Goal: Transaction & Acquisition: Purchase product/service

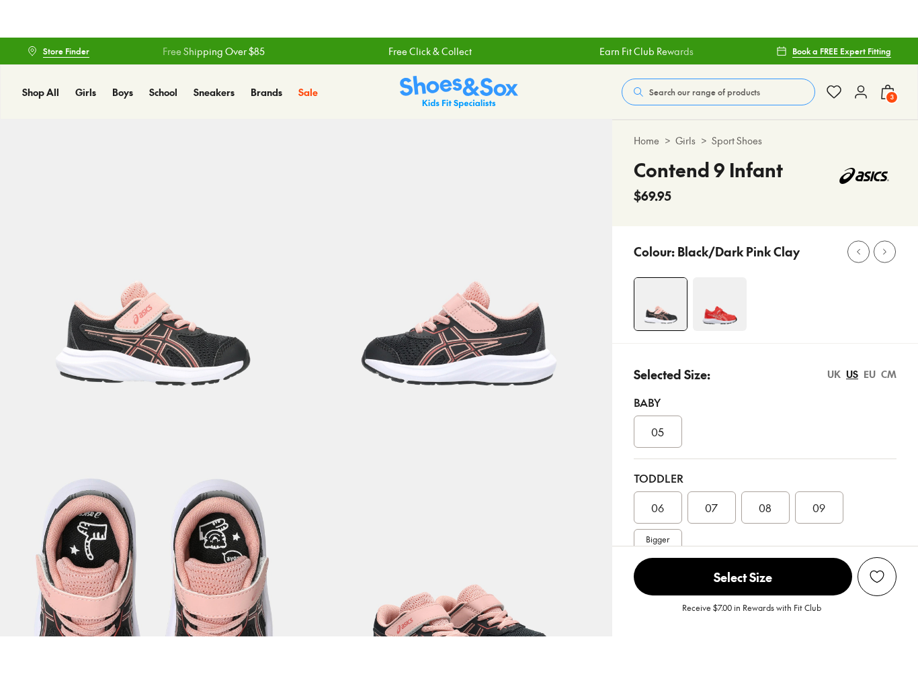
scroll to position [15, 0]
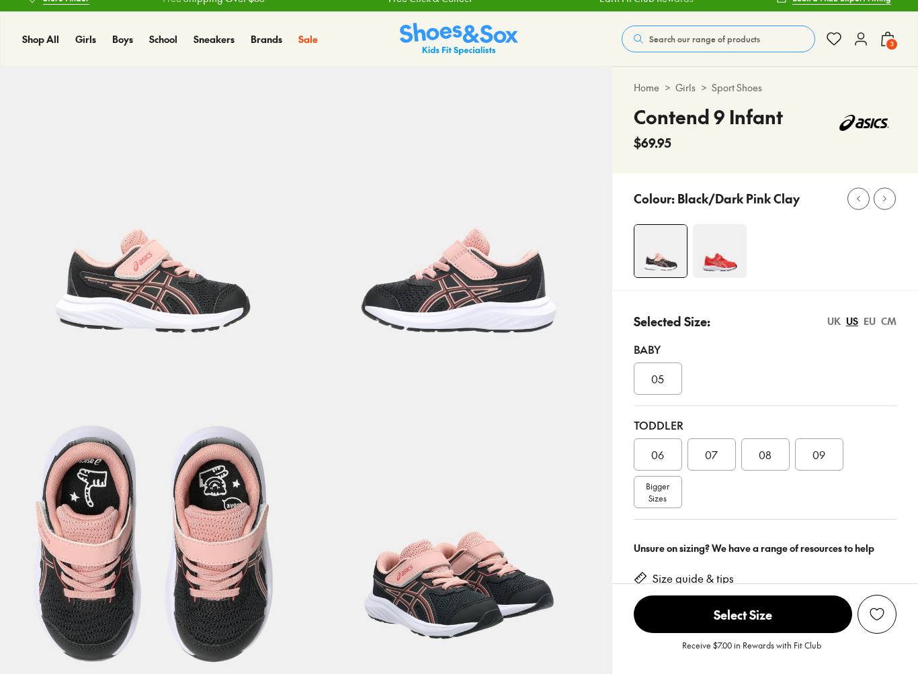
select select "*"
click at [712, 255] on img at bounding box center [720, 251] width 54 height 54
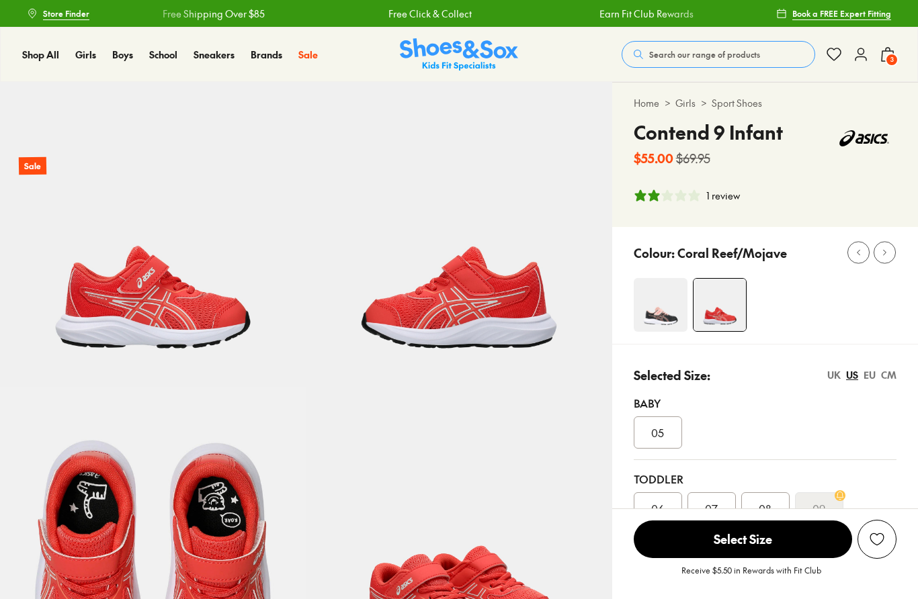
select select "*"
click at [887, 58] on span "3" at bounding box center [891, 59] width 13 height 13
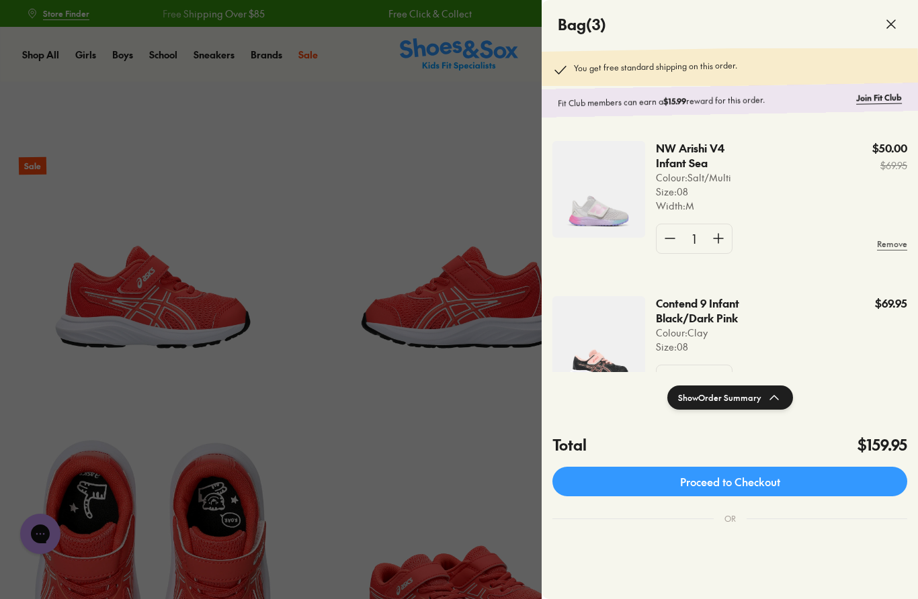
click at [593, 219] on img at bounding box center [598, 189] width 93 height 97
click at [595, 216] on img at bounding box center [598, 189] width 93 height 97
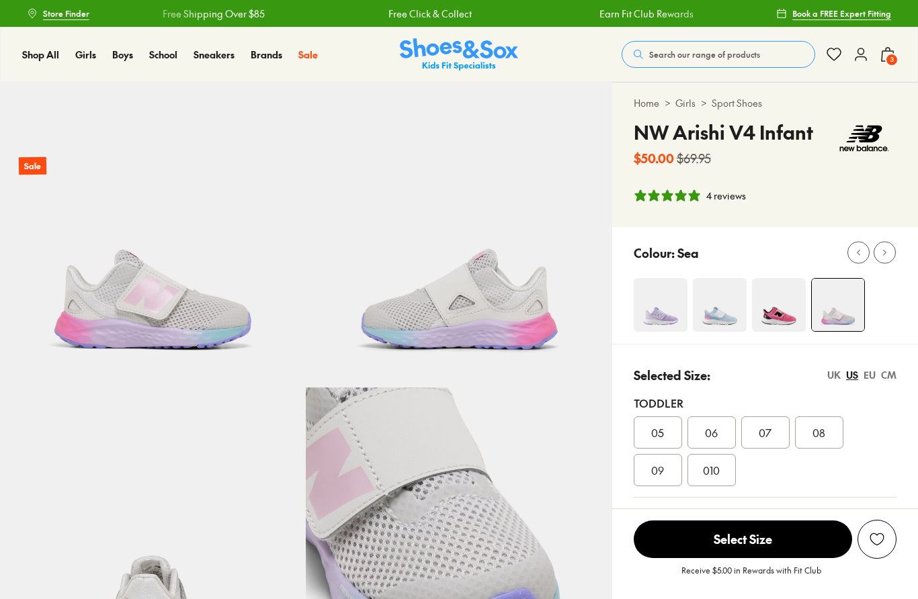
select select "*"
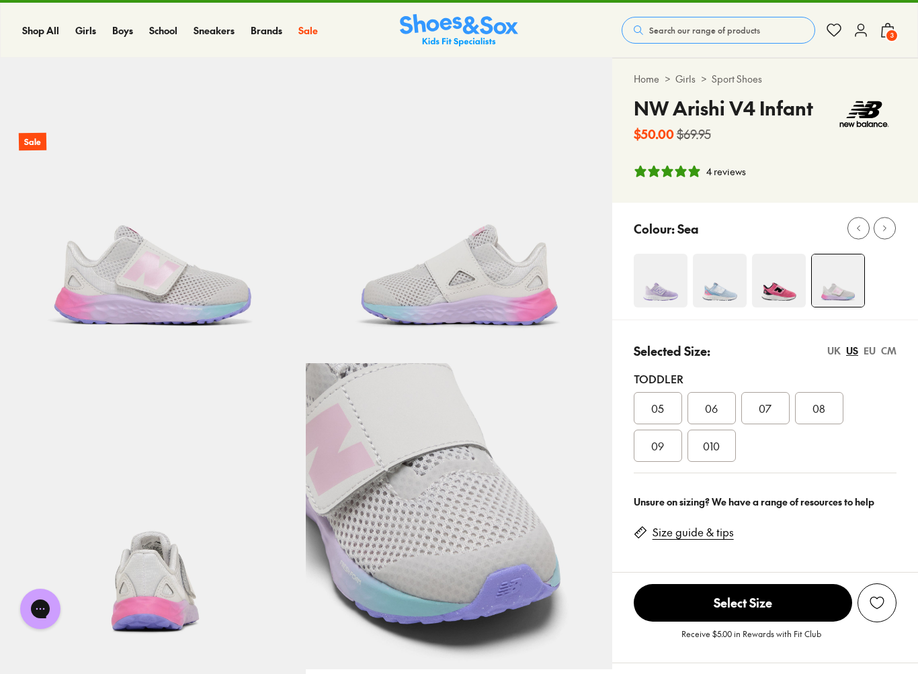
click at [891, 20] on button "3" at bounding box center [887, 30] width 16 height 30
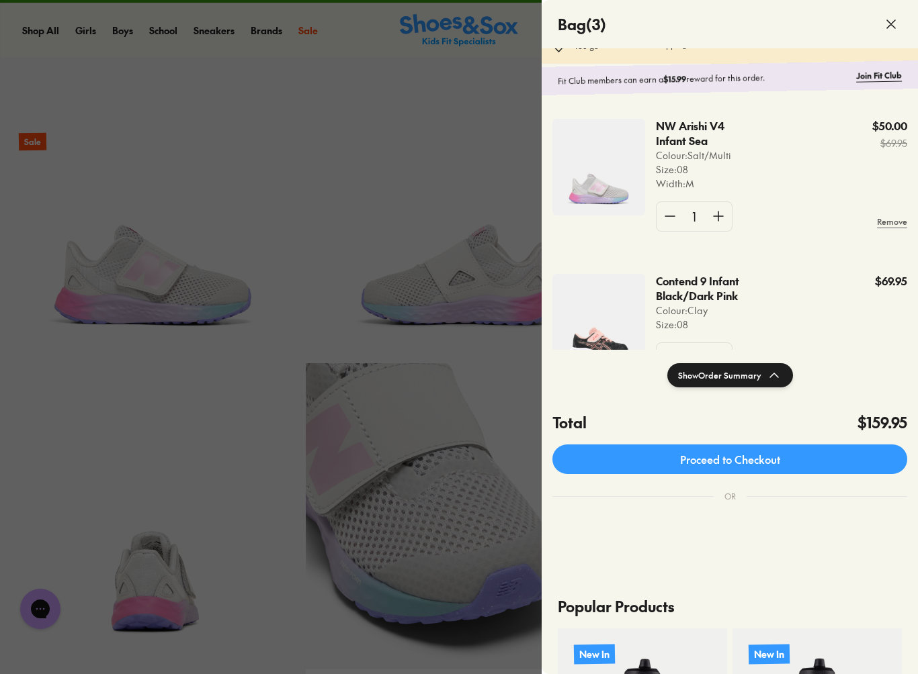
click at [353, 218] on div at bounding box center [459, 337] width 918 height 674
